Goal: Find contact information: Find contact information

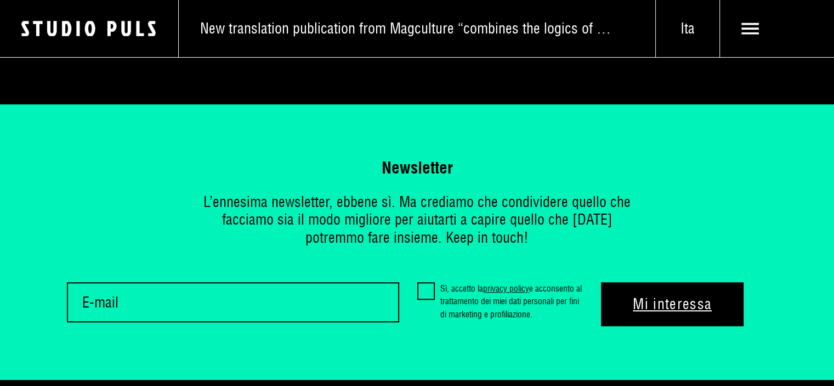
scroll to position [4834, 0]
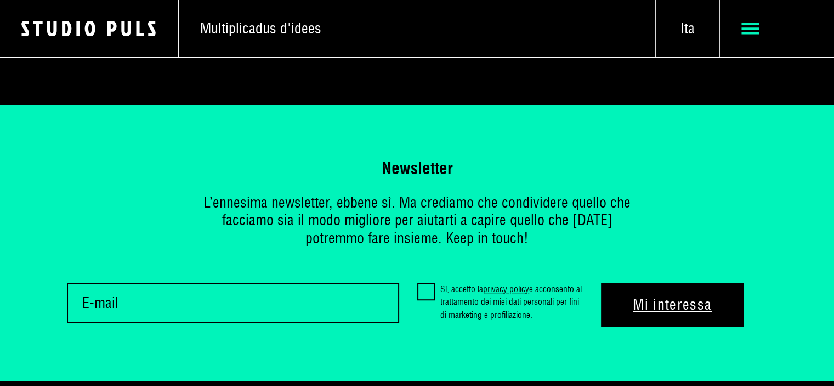
click at [758, 30] on icon at bounding box center [751, 29] width 18 height 18
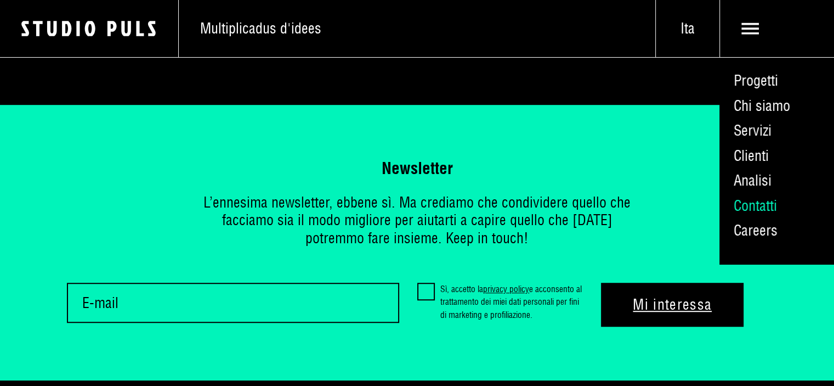
click at [764, 208] on link "Contatti" at bounding box center [777, 205] width 115 height 25
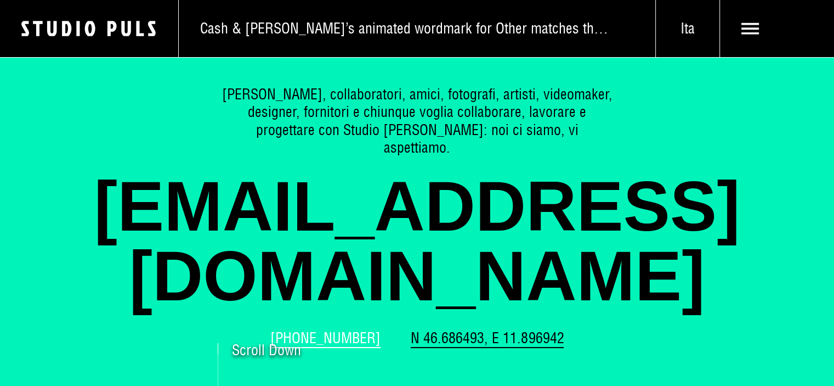
drag, startPoint x: 388, startPoint y: 286, endPoint x: 305, endPoint y: 293, distance: 83.7
click at [303, 329] on div "+39 0474 523 183 N 46.686493, E 11.896942" at bounding box center [417, 343] width 701 height 29
click at [393, 329] on div "+39 0474 523 183 N 46.686493, E 11.896942" at bounding box center [417, 343] width 701 height 29
drag, startPoint x: 393, startPoint y: 289, endPoint x: 312, endPoint y: 296, distance: 82.0
click at [312, 329] on div "+39 0474 523 183 N 46.686493, E 11.896942" at bounding box center [417, 343] width 701 height 29
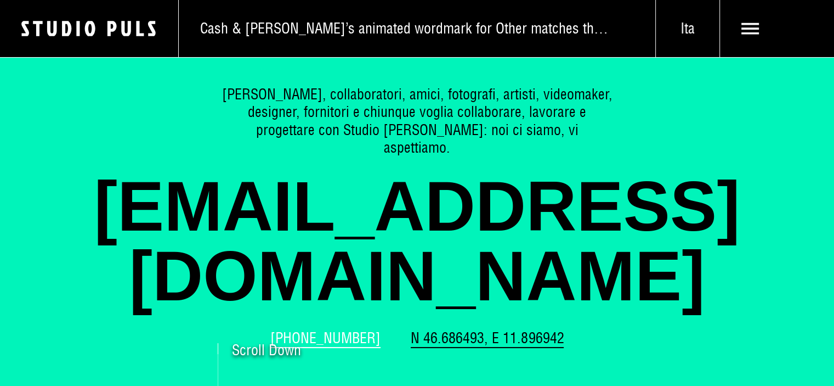
copy link "0474 523 183"
